Goal: Task Accomplishment & Management: Use online tool/utility

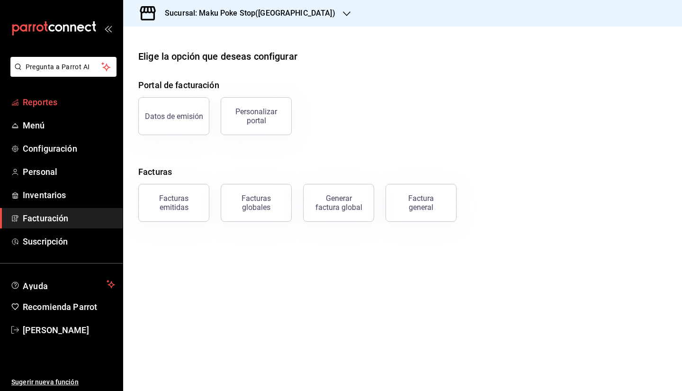
click at [61, 102] on span "Reportes" at bounding box center [69, 102] width 92 height 13
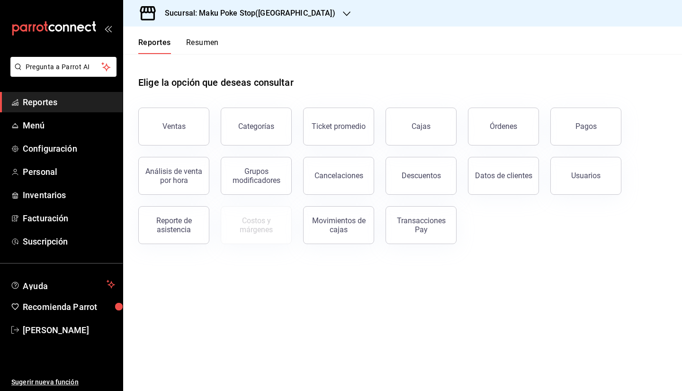
click at [406, 182] on button "Descuentos" at bounding box center [420, 176] width 71 height 38
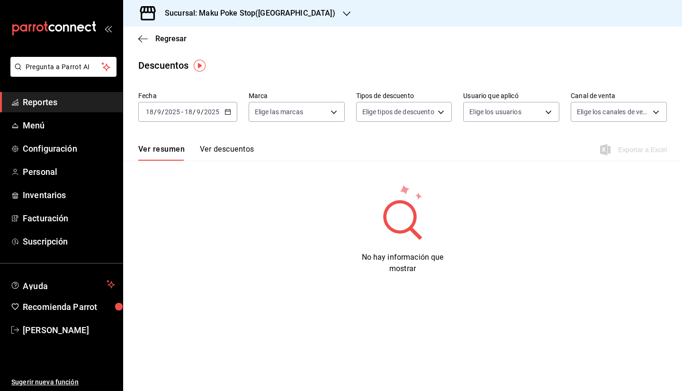
click at [228, 115] on \(Stroke\) "button" at bounding box center [228, 111] width 6 height 5
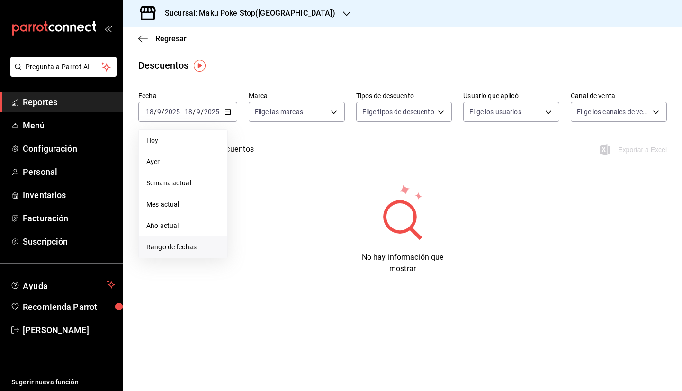
click at [181, 248] on span "Rango de fechas" at bounding box center [182, 247] width 73 height 10
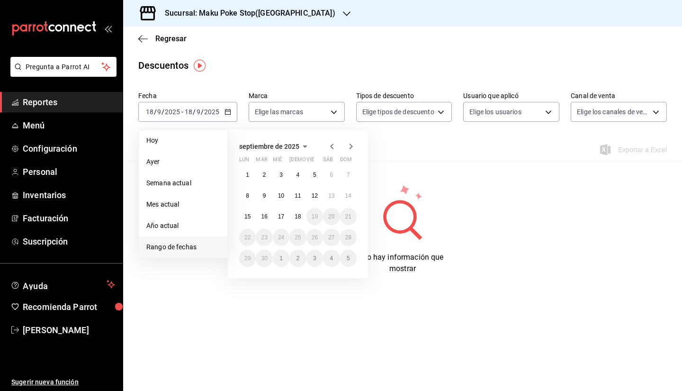
click at [331, 149] on icon "button" at bounding box center [331, 146] width 11 height 11
click at [316, 172] on abbr "1" at bounding box center [314, 174] width 3 height 7
click at [349, 256] on abbr "31" at bounding box center [348, 258] width 6 height 7
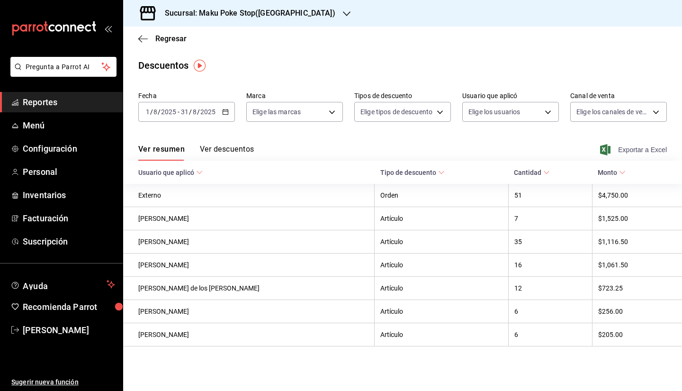
click at [635, 150] on span "Exportar a Excel" at bounding box center [634, 149] width 65 height 11
click at [234, 110] on div "[DATE] [DATE] - [DATE] [DATE]" at bounding box center [186, 112] width 97 height 20
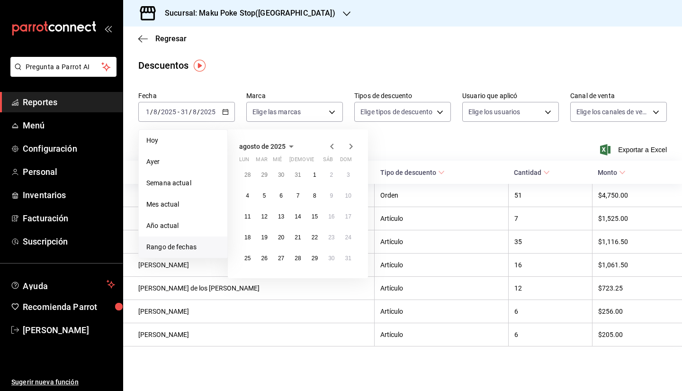
click at [335, 138] on div "[DATE] lun mar mié jue vie sáb dom 28 29 30 31 1 2 3 4 5 6 7 8 9 10 11 12 13 14…" at bounding box center [298, 203] width 140 height 149
click at [332, 143] on icon "button" at bounding box center [331, 146] width 11 height 11
click at [267, 171] on button "1" at bounding box center [264, 174] width 17 height 17
click at [306, 258] on button "31" at bounding box center [297, 258] width 17 height 17
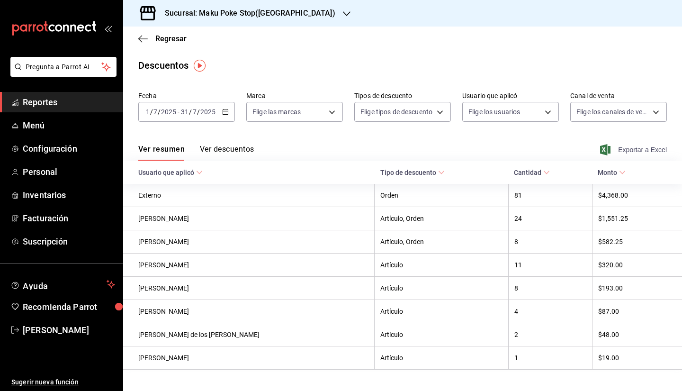
click at [641, 150] on span "Exportar a Excel" at bounding box center [634, 149] width 65 height 11
click at [272, 16] on h3 "Sucursal: Maku Poke Stop([GEOGRAPHIC_DATA])" at bounding box center [246, 13] width 178 height 11
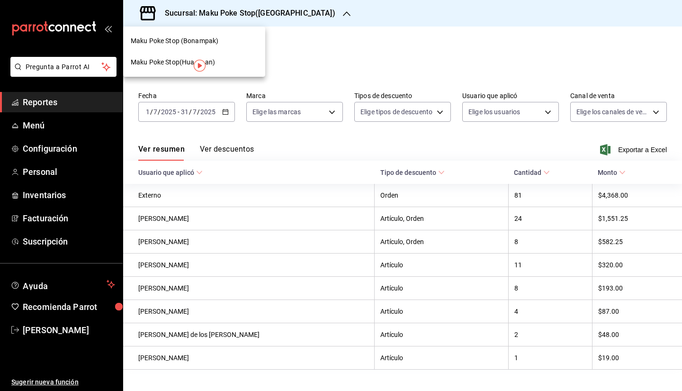
click at [210, 42] on span "Maku Poke Stop (Bonampak)" at bounding box center [175, 41] width 88 height 10
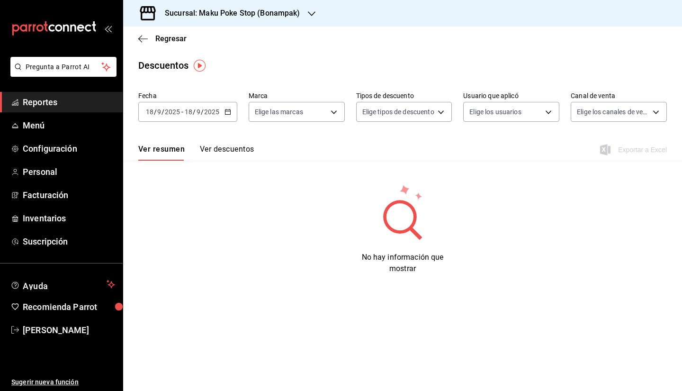
click at [228, 116] on div "[DATE] [DATE] - [DATE] [DATE]" at bounding box center [187, 112] width 99 height 20
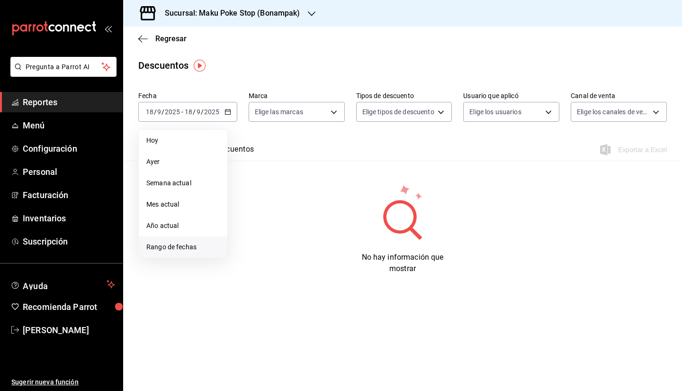
click at [181, 249] on span "Rango de fechas" at bounding box center [182, 247] width 73 height 10
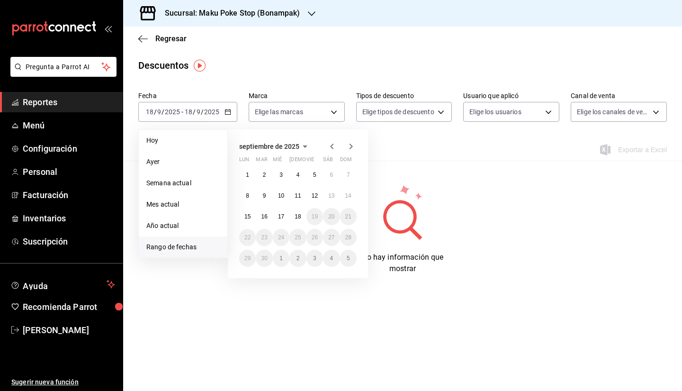
click at [330, 143] on icon "button" at bounding box center [331, 146] width 11 height 11
click at [316, 172] on abbr "1" at bounding box center [314, 174] width 3 height 7
click at [353, 258] on button "31" at bounding box center [348, 258] width 17 height 17
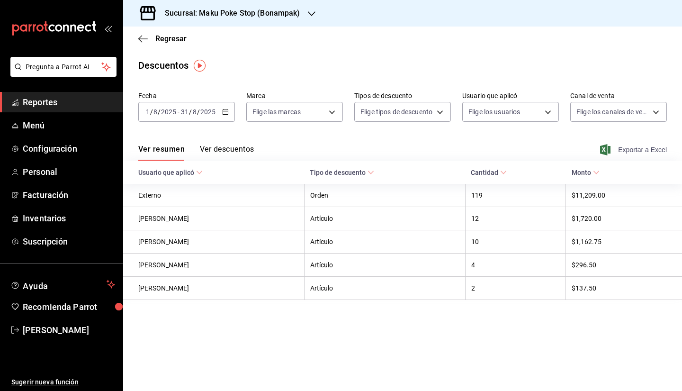
click at [656, 151] on span "Exportar a Excel" at bounding box center [634, 149] width 65 height 11
click at [224, 113] on icon "button" at bounding box center [225, 111] width 7 height 7
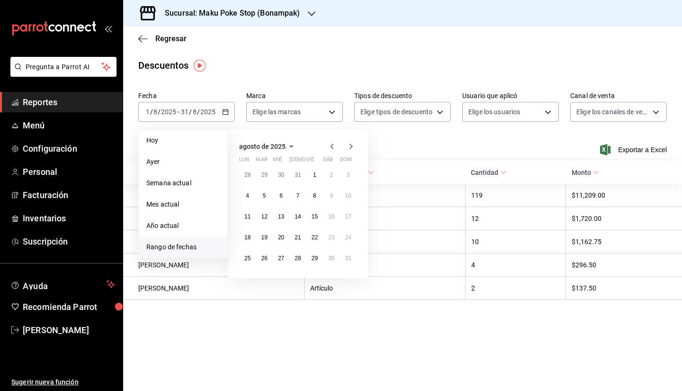
click at [331, 146] on icon "button" at bounding box center [331, 146] width 3 height 6
click at [264, 171] on abbr "29" at bounding box center [264, 174] width 6 height 7
click at [261, 170] on button "1" at bounding box center [264, 174] width 17 height 17
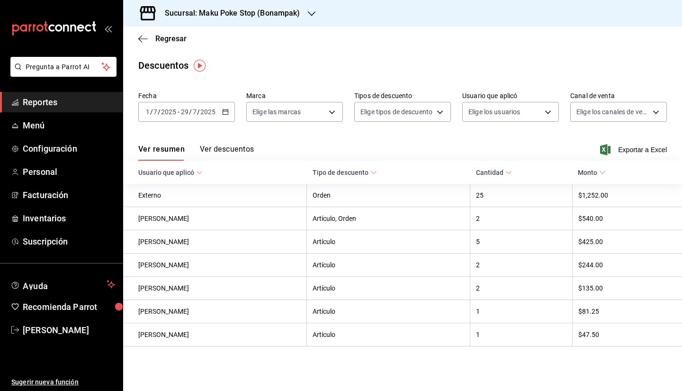
click at [227, 109] on icon "button" at bounding box center [225, 111] width 7 height 7
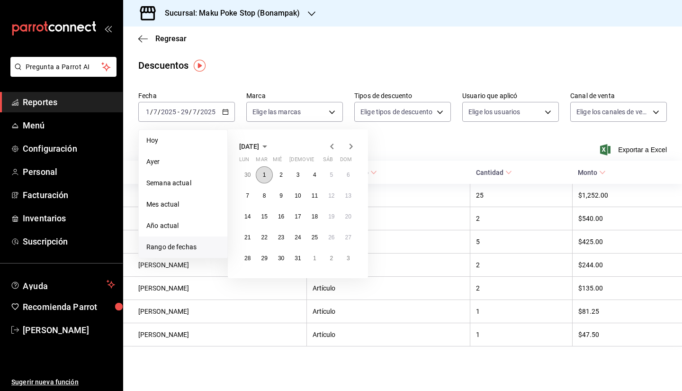
click at [264, 179] on button "1" at bounding box center [264, 174] width 17 height 17
click at [295, 258] on abbr "31" at bounding box center [297, 258] width 6 height 7
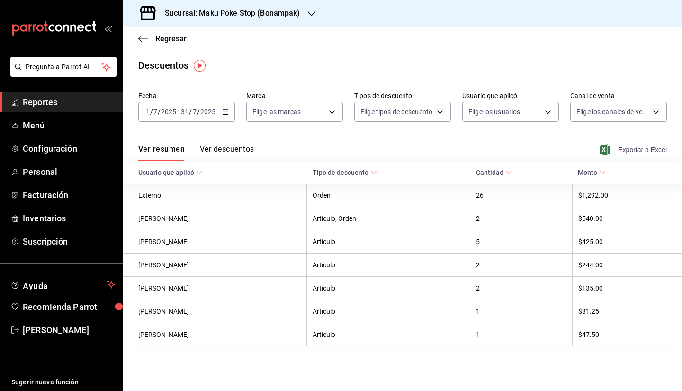
click at [627, 151] on span "Exportar a Excel" at bounding box center [634, 149] width 65 height 11
click at [169, 39] on span "Regresar" at bounding box center [170, 38] width 31 height 9
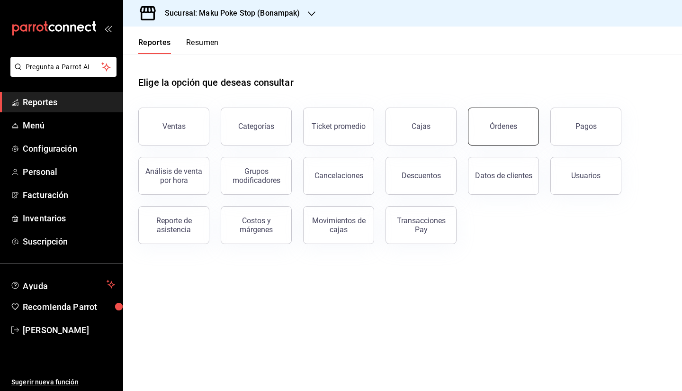
click at [496, 135] on button "Órdenes" at bounding box center [503, 126] width 71 height 38
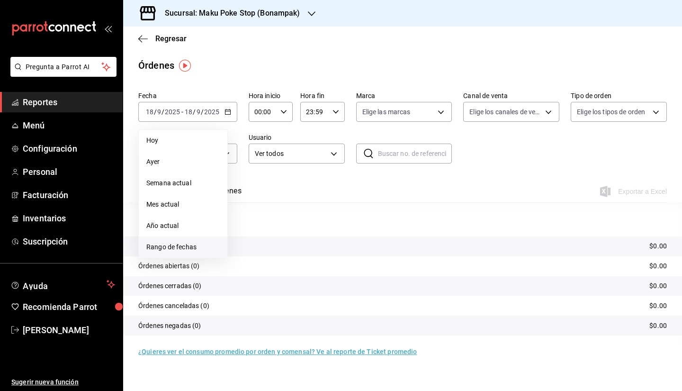
click at [178, 244] on span "Rango de fechas" at bounding box center [182, 247] width 73 height 10
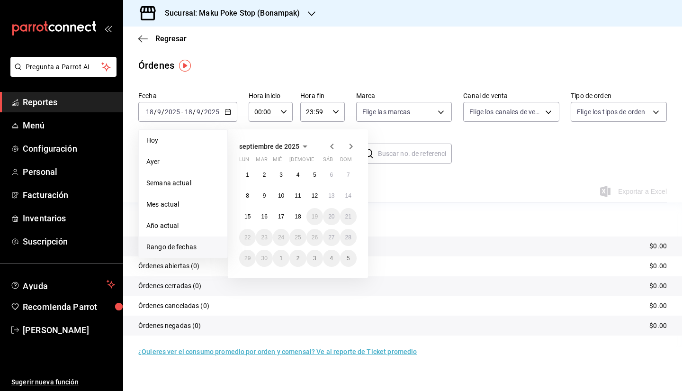
click at [333, 147] on icon "button" at bounding box center [331, 146] width 11 height 11
click at [265, 173] on abbr "1" at bounding box center [264, 174] width 3 height 7
click at [265, 214] on abbr "15" at bounding box center [264, 216] width 6 height 7
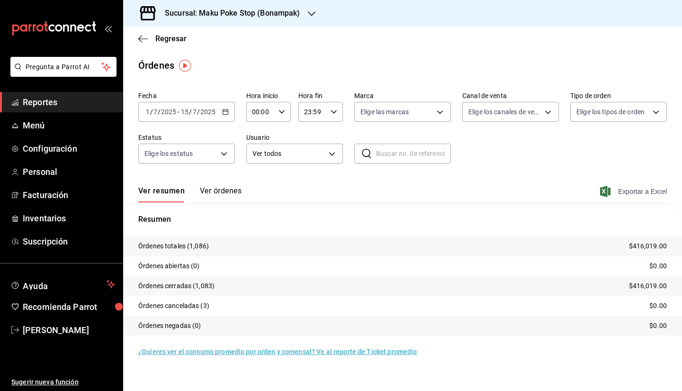
click at [622, 192] on span "Exportar a Excel" at bounding box center [634, 191] width 65 height 11
click at [233, 111] on div "[DATE] [DATE] - [DATE] [DATE]" at bounding box center [186, 112] width 97 height 20
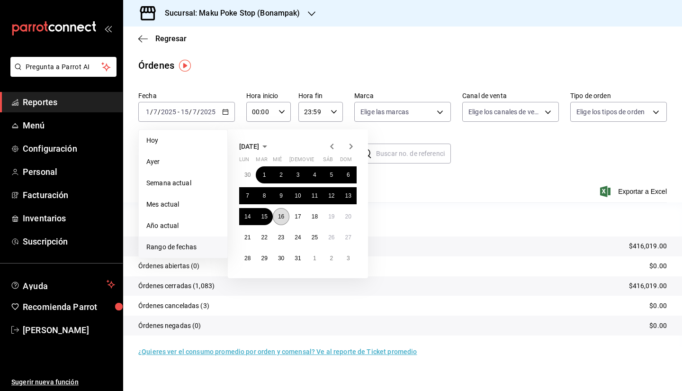
click at [282, 215] on abbr "16" at bounding box center [281, 216] width 6 height 7
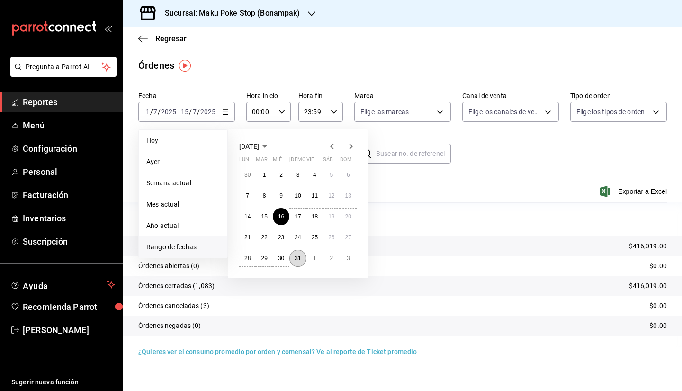
click at [298, 258] on abbr "31" at bounding box center [297, 258] width 6 height 7
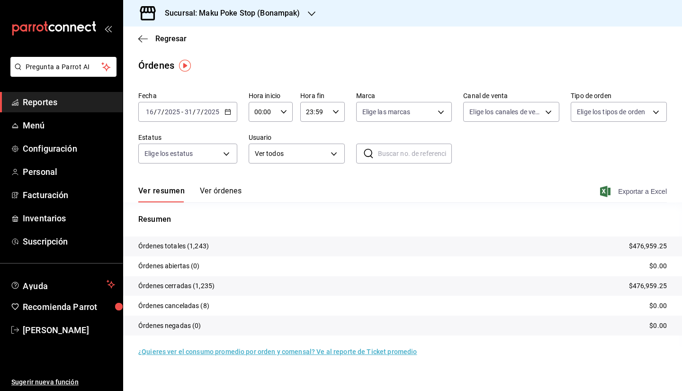
click at [656, 195] on span "Exportar a Excel" at bounding box center [634, 191] width 65 height 11
click at [238, 118] on div "Fecha [DATE] [DATE] - [DATE] [DATE] Hora inicio 00:00 Hora inicio Hora fin 23:5…" at bounding box center [402, 131] width 528 height 87
click at [232, 113] on div "[DATE] [DATE] - [DATE] [DATE]" at bounding box center [187, 112] width 99 height 20
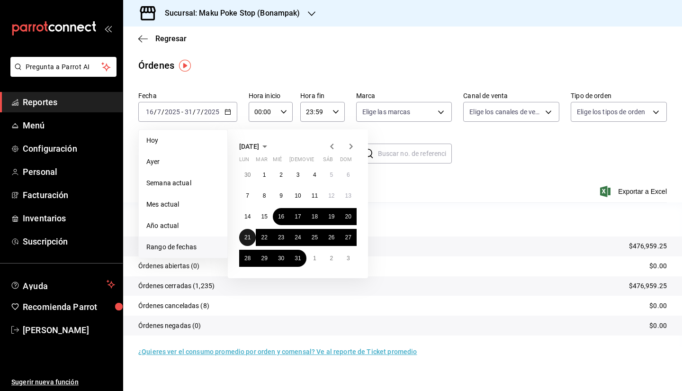
click at [247, 237] on abbr "21" at bounding box center [247, 237] width 6 height 7
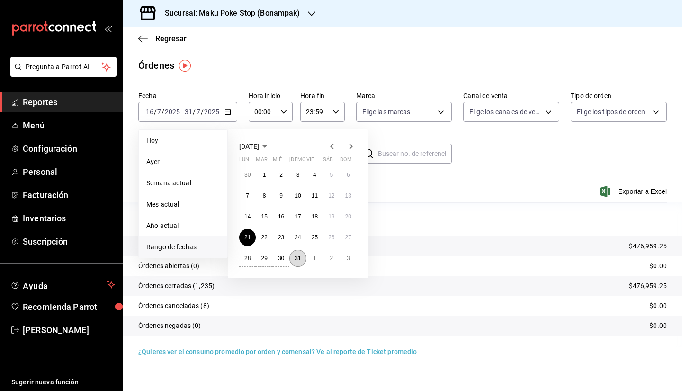
click at [298, 258] on abbr "31" at bounding box center [297, 258] width 6 height 7
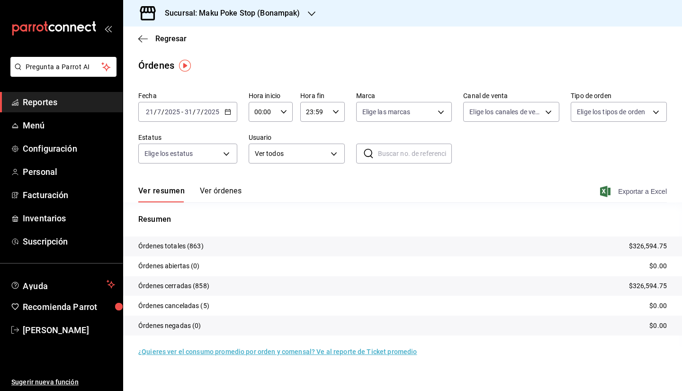
click at [643, 193] on span "Exportar a Excel" at bounding box center [634, 191] width 65 height 11
